Goal: Task Accomplishment & Management: Complete application form

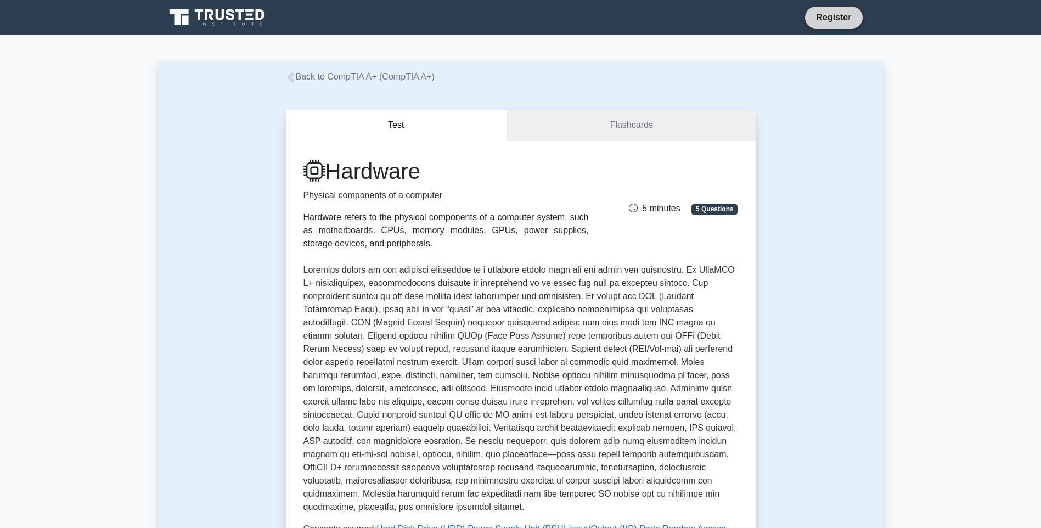
click at [817, 18] on link "Register" at bounding box center [833, 17] width 48 height 14
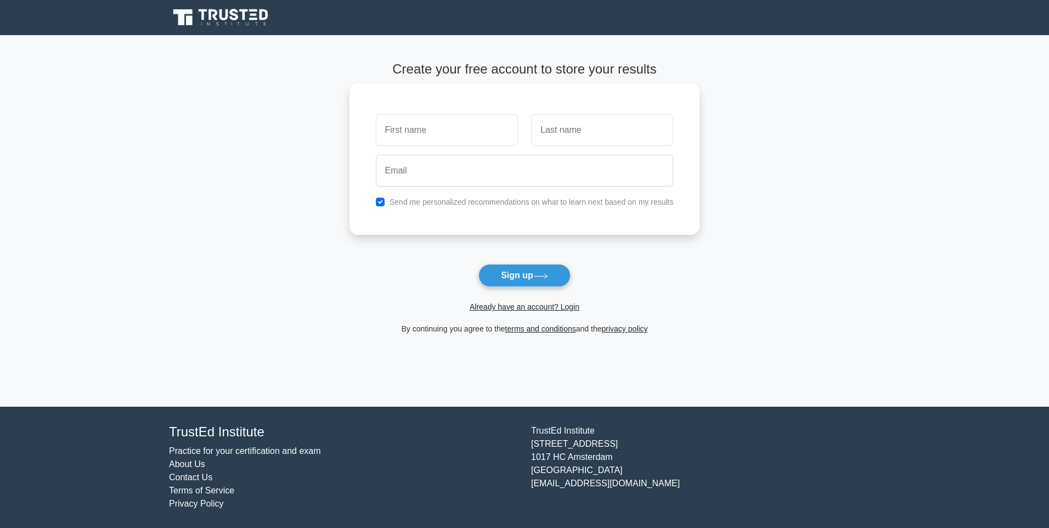
click at [398, 123] on input "text" at bounding box center [447, 130] width 142 height 32
type input "Ifeanyi"
type input "Akunna"
type input "[EMAIL_ADDRESS][DOMAIN_NAME]"
click at [492, 267] on button "Sign up" at bounding box center [525, 275] width 92 height 23
